Goal: Information Seeking & Learning: Learn about a topic

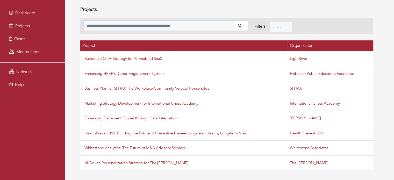
scroll to position [73, 0]
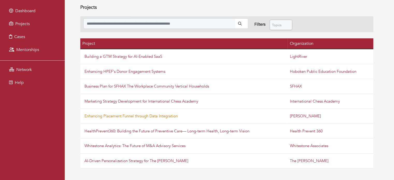
click at [153, 116] on link "Enhancing Placement Funnel through Data Integration" at bounding box center [130, 115] width 93 height 5
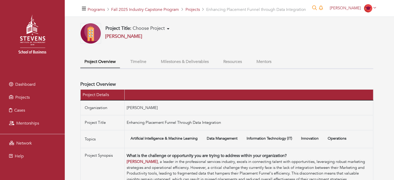
click at [136, 64] on button "Timeline" at bounding box center [138, 61] width 24 height 11
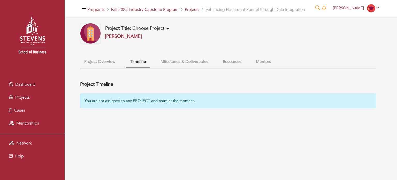
click at [175, 63] on button "Milestones & Deliverables" at bounding box center [185, 61] width 56 height 11
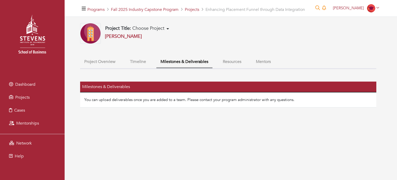
click at [233, 60] on button "Resources" at bounding box center [232, 61] width 27 height 11
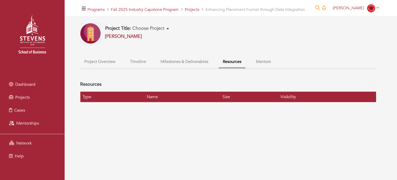
click at [260, 62] on button "Mentors" at bounding box center [263, 61] width 23 height 11
